Goal: Navigation & Orientation: Find specific page/section

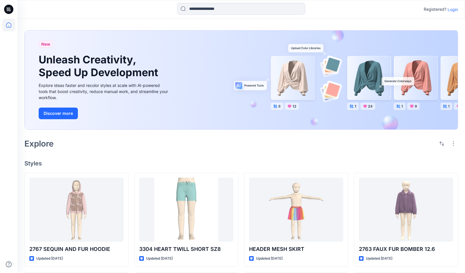
click at [454, 10] on p "Login" at bounding box center [453, 9] width 10 height 6
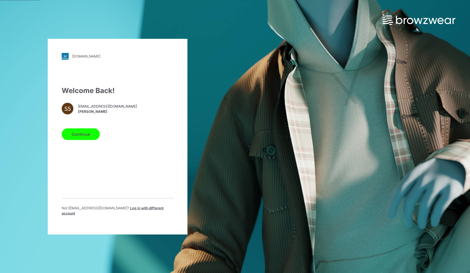
click at [89, 132] on button "Continue" at bounding box center [81, 134] width 38 height 12
click at [78, 133] on button "Continue" at bounding box center [81, 134] width 38 height 12
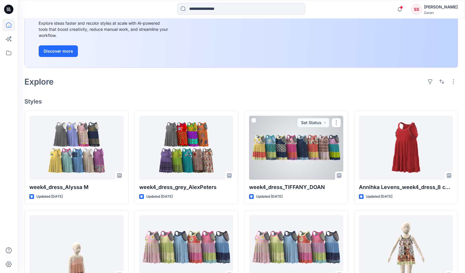
scroll to position [84, 0]
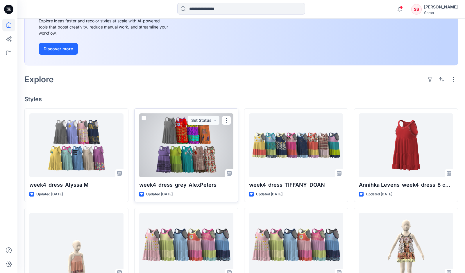
click at [190, 147] on div at bounding box center [186, 145] width 94 height 64
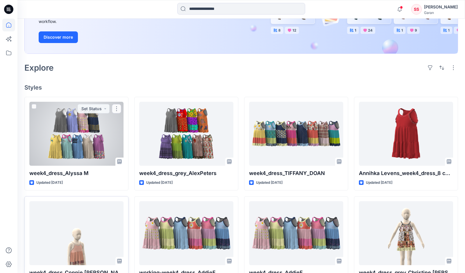
scroll to position [71, 0]
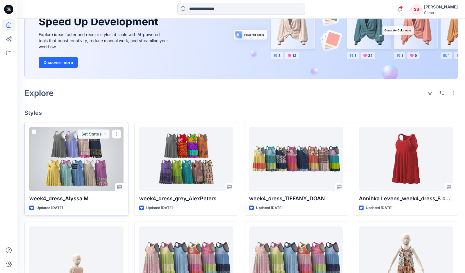
click at [105, 159] on div at bounding box center [76, 159] width 94 height 64
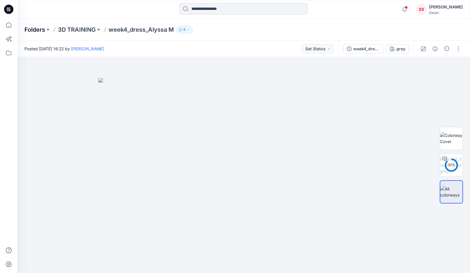
click at [31, 30] on p "Folders" at bounding box center [34, 30] width 21 height 8
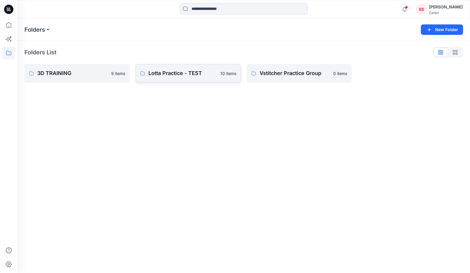
click at [174, 74] on p "Lotta Practice - TEST" at bounding box center [182, 73] width 68 height 8
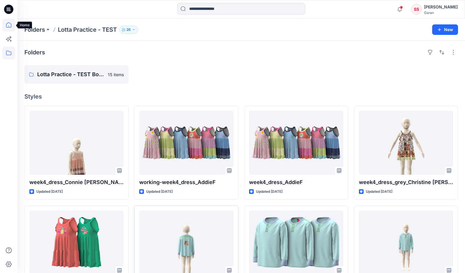
click at [10, 27] on icon at bounding box center [8, 25] width 13 height 13
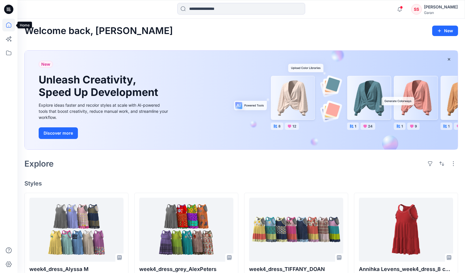
click at [8, 25] on icon at bounding box center [8, 25] width 13 height 13
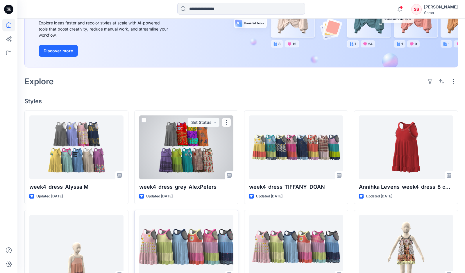
scroll to position [79, 0]
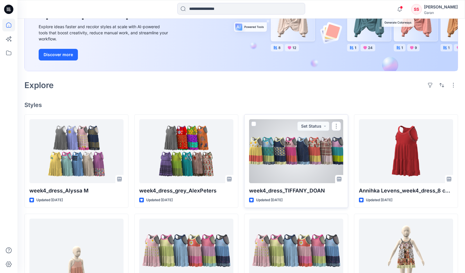
click at [289, 151] on div at bounding box center [296, 151] width 94 height 64
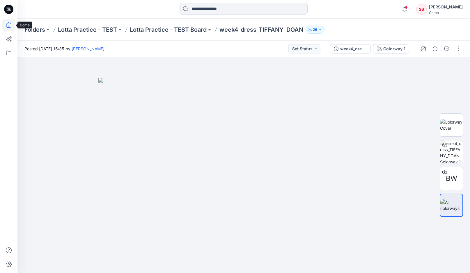
click at [9, 25] on icon at bounding box center [8, 25] width 13 height 13
